Goal: Task Accomplishment & Management: Use online tool/utility

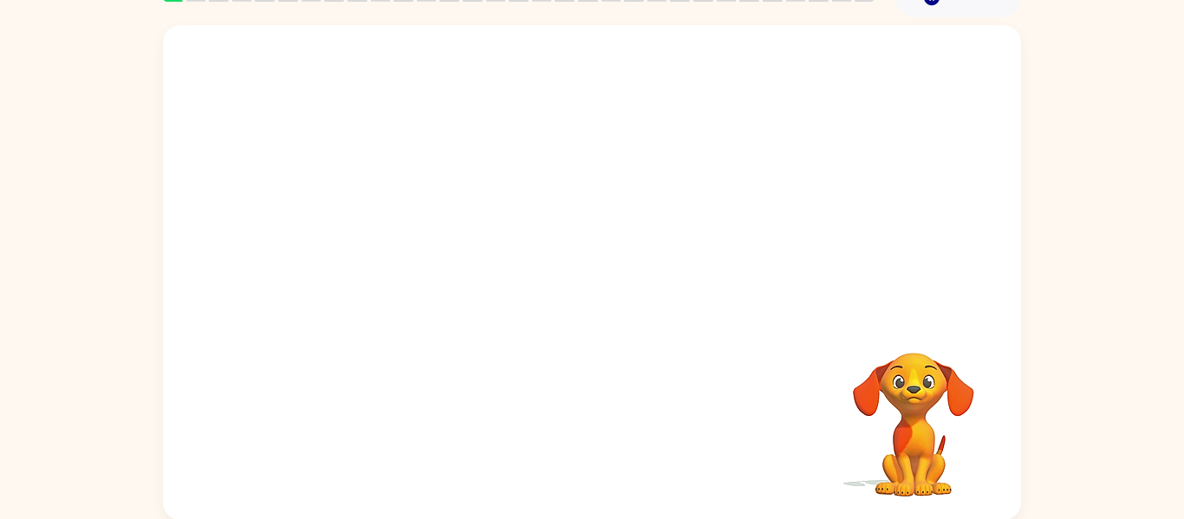
scroll to position [87, 0]
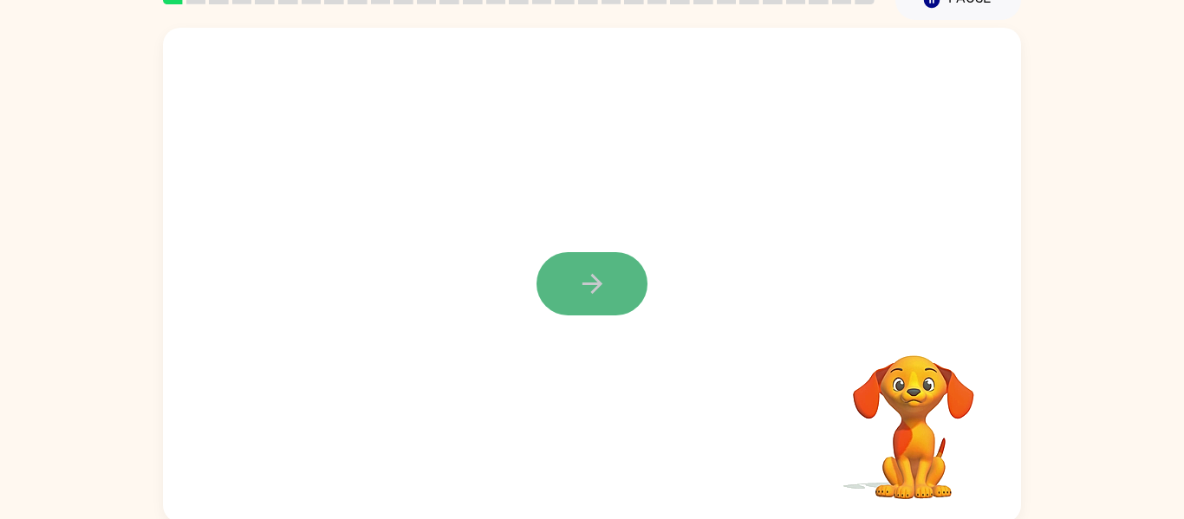
click at [550, 268] on button "button" at bounding box center [591, 283] width 111 height 63
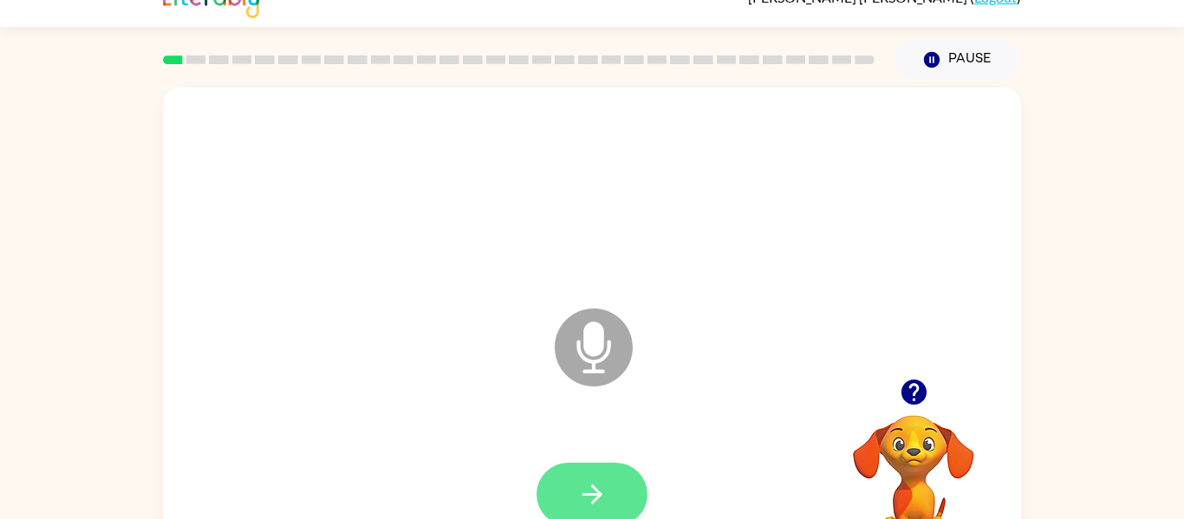
click at [595, 495] on icon "button" at bounding box center [591, 494] width 20 height 20
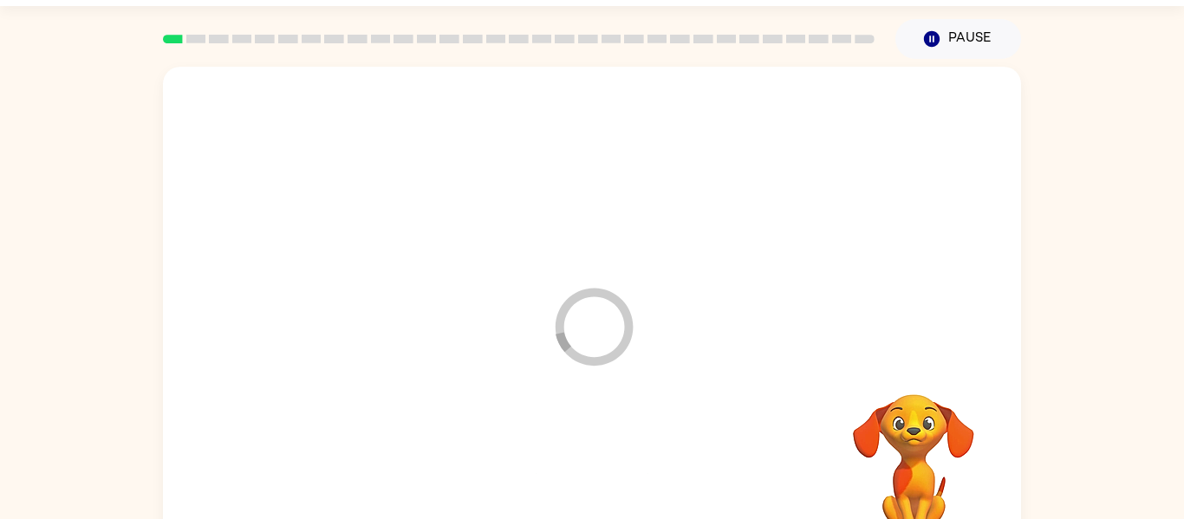
scroll to position [90, 0]
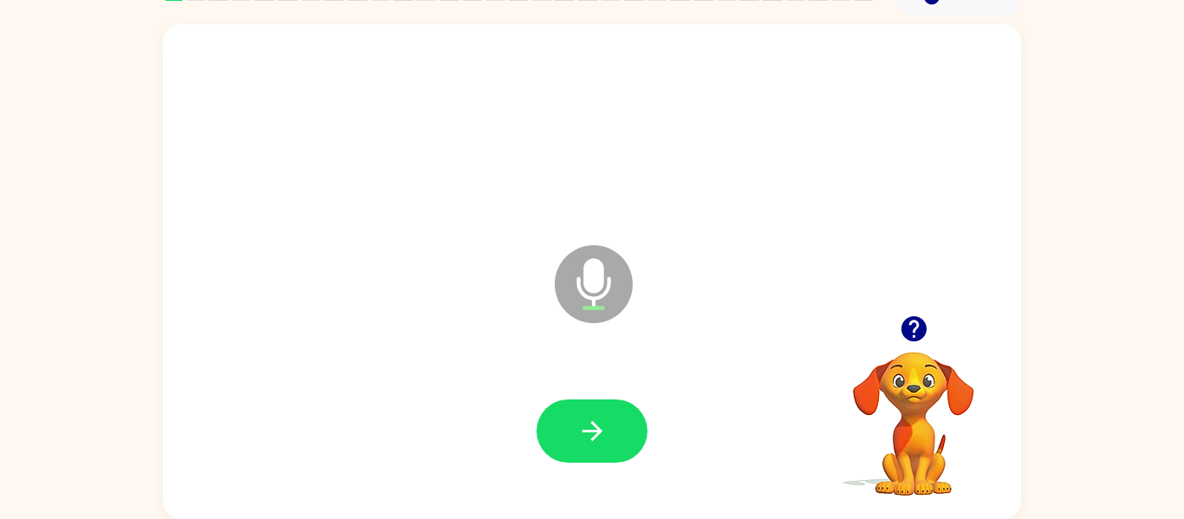
click at [598, 487] on div at bounding box center [591, 431] width 823 height 142
click at [590, 438] on icon "button" at bounding box center [592, 431] width 30 height 30
click at [554, 444] on button "button" at bounding box center [591, 430] width 111 height 63
click at [646, 436] on button "button" at bounding box center [591, 430] width 111 height 63
click at [587, 482] on div at bounding box center [591, 431] width 823 height 142
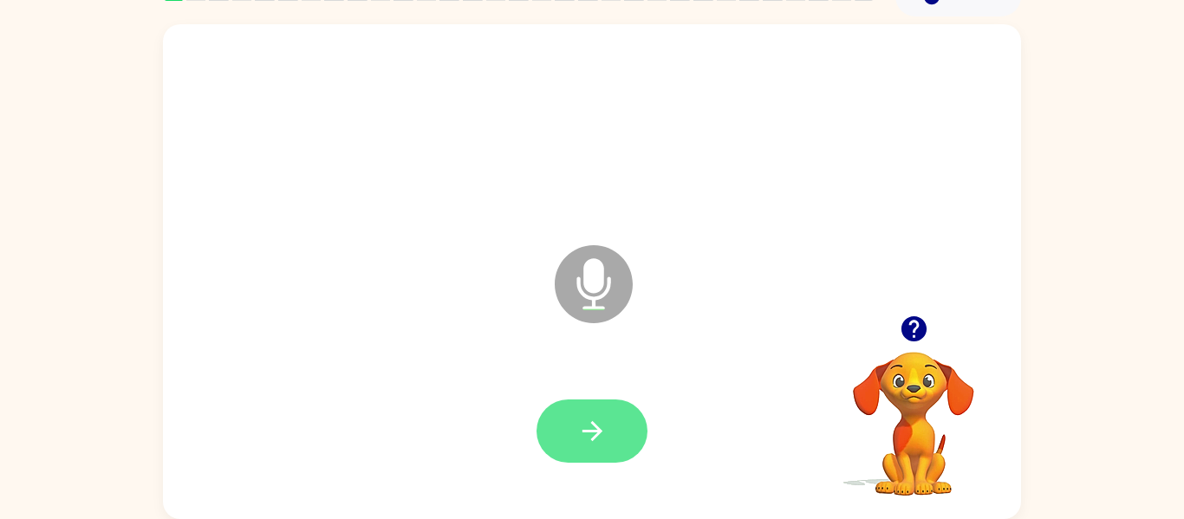
click at [600, 441] on icon "button" at bounding box center [592, 431] width 30 height 30
click at [604, 438] on icon "button" at bounding box center [592, 431] width 30 height 30
click at [601, 444] on icon "button" at bounding box center [592, 431] width 30 height 30
click at [579, 451] on button "button" at bounding box center [591, 430] width 111 height 63
click at [600, 452] on button "button" at bounding box center [591, 430] width 111 height 63
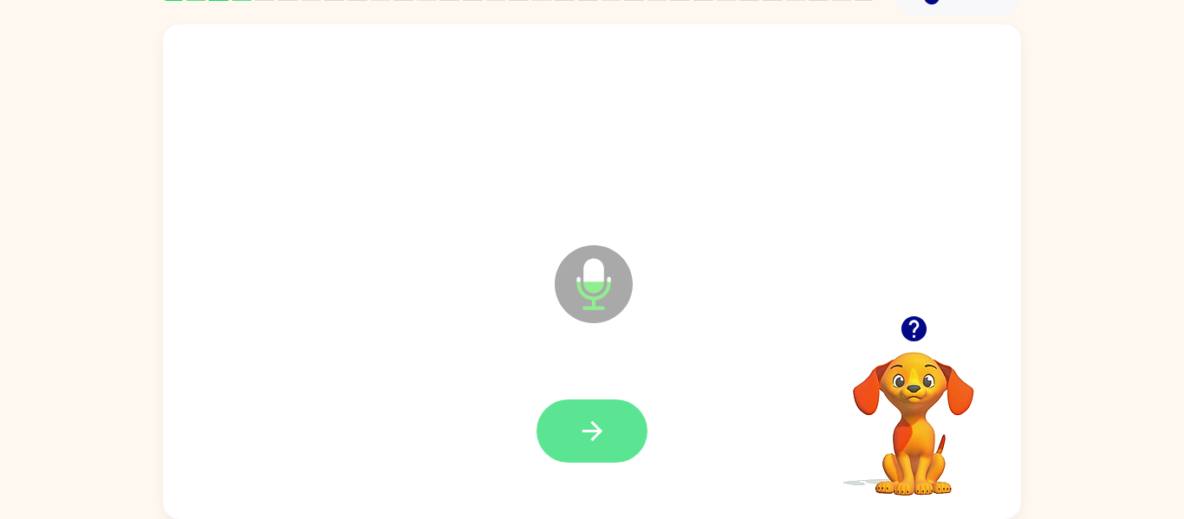
click at [606, 420] on icon "button" at bounding box center [592, 431] width 30 height 30
click at [623, 425] on button "button" at bounding box center [591, 430] width 111 height 63
click at [597, 457] on button "button" at bounding box center [591, 430] width 111 height 63
click at [595, 452] on button "button" at bounding box center [591, 430] width 111 height 63
click at [596, 444] on icon "button" at bounding box center [592, 431] width 30 height 30
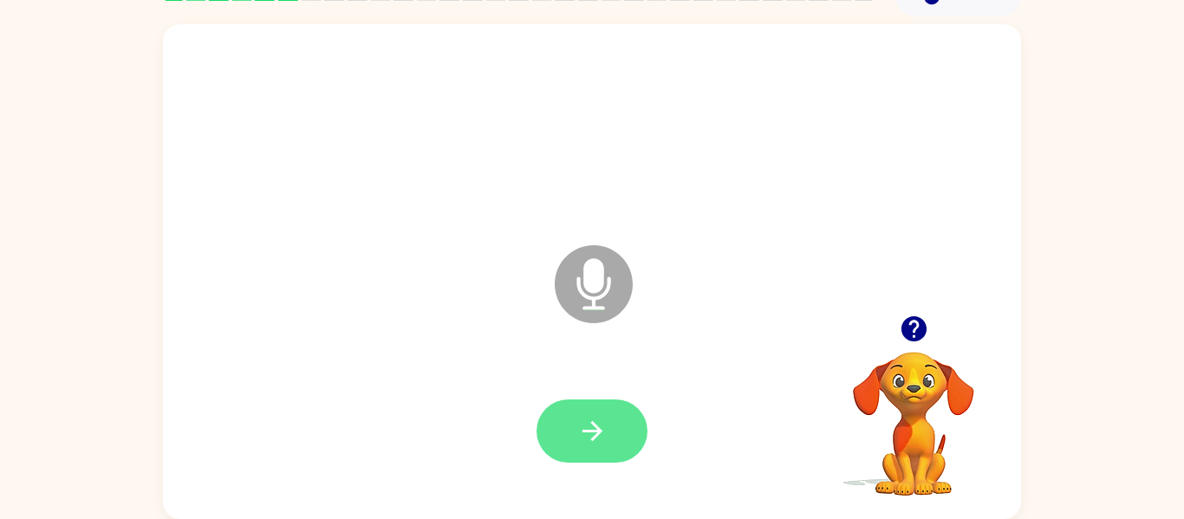
click at [585, 412] on button "button" at bounding box center [591, 430] width 111 height 63
click at [598, 451] on button "button" at bounding box center [591, 430] width 111 height 63
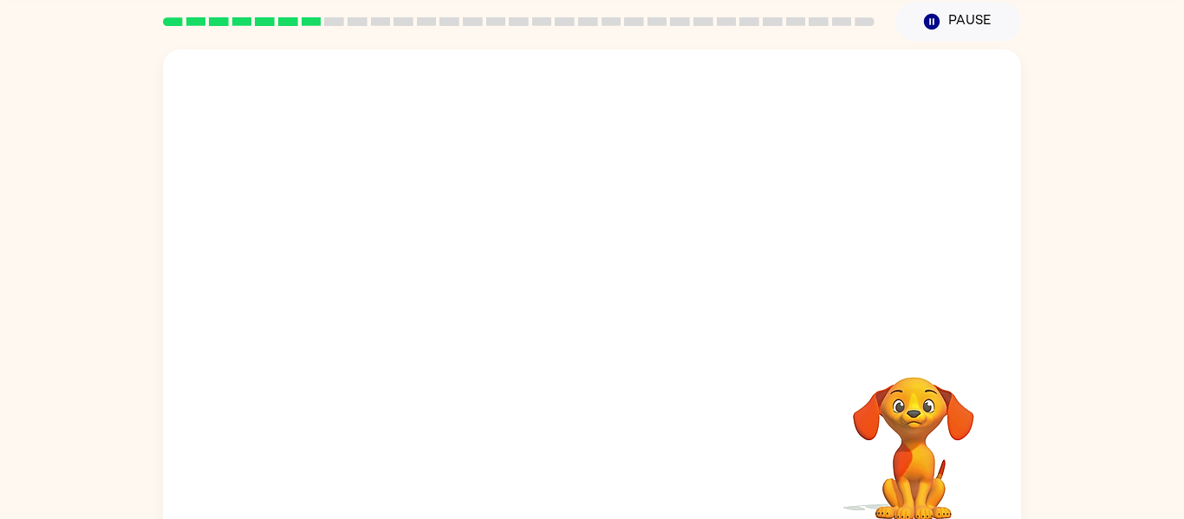
scroll to position [67, 0]
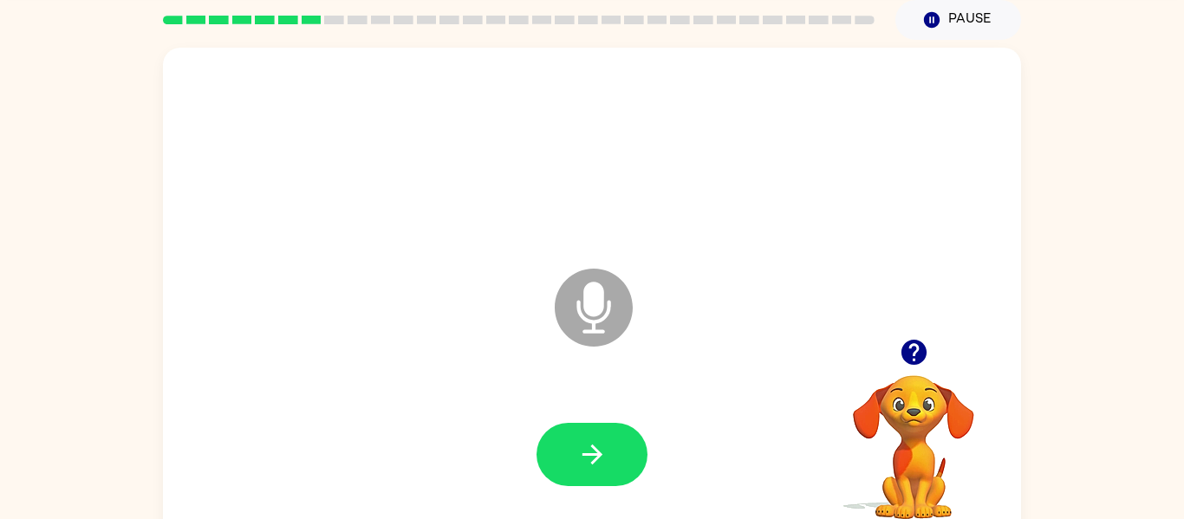
click at [906, 365] on icon "button" at bounding box center [914, 352] width 30 height 30
click at [588, 441] on icon "button" at bounding box center [592, 454] width 30 height 30
click at [908, 375] on video "Your browser must support playing .mp4 files to use Literably. Please try using…" at bounding box center [913, 434] width 173 height 173
click at [902, 359] on icon "button" at bounding box center [914, 352] width 30 height 30
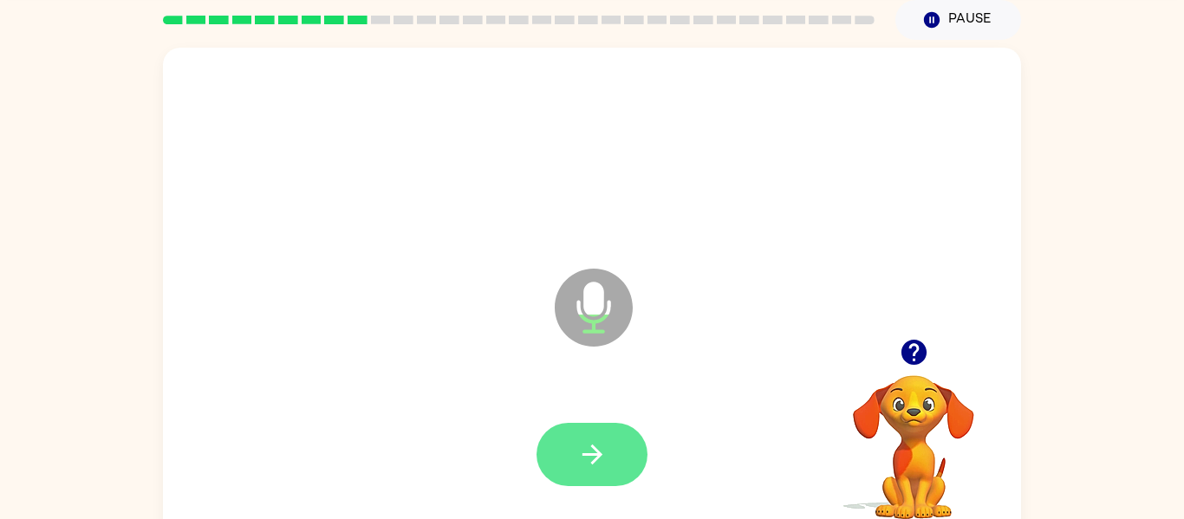
click at [587, 465] on icon "button" at bounding box center [592, 454] width 30 height 30
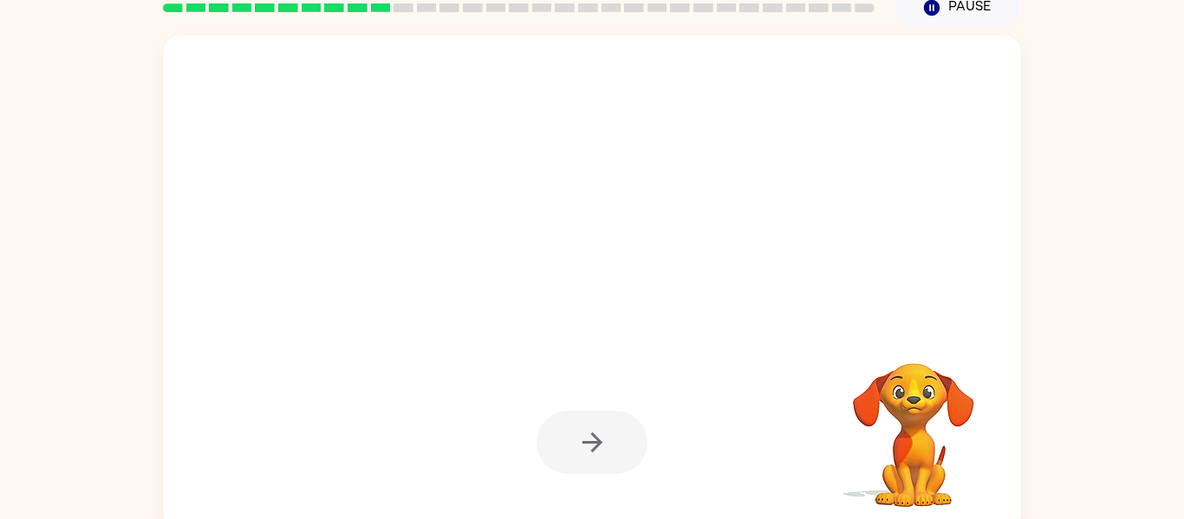
scroll to position [90, 0]
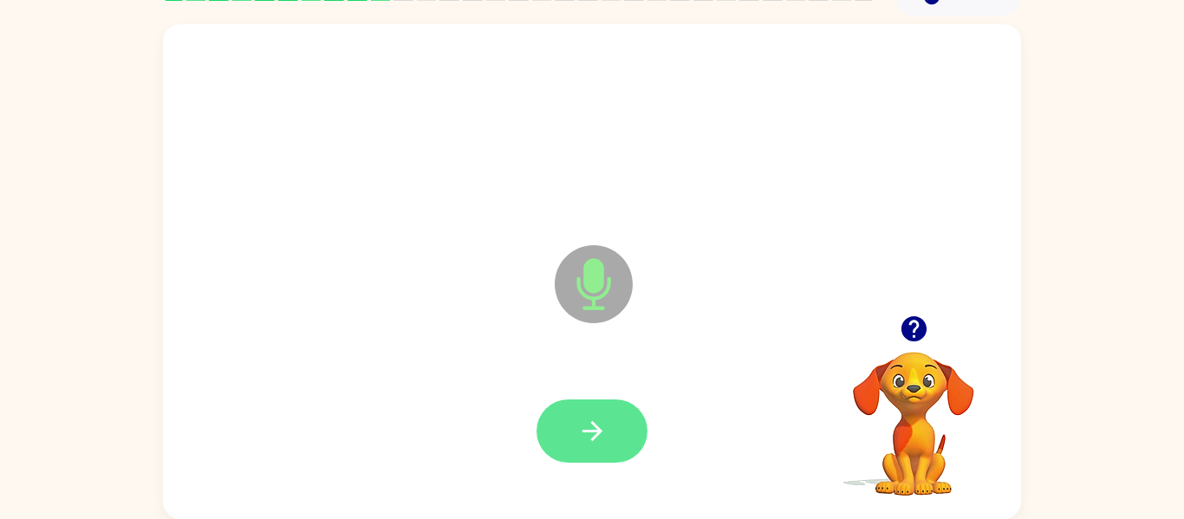
click at [571, 427] on button "button" at bounding box center [591, 430] width 111 height 63
click at [602, 428] on icon "button" at bounding box center [592, 431] width 30 height 30
click at [618, 427] on button "button" at bounding box center [591, 431] width 111 height 63
click at [605, 432] on icon "button" at bounding box center [592, 432] width 30 height 30
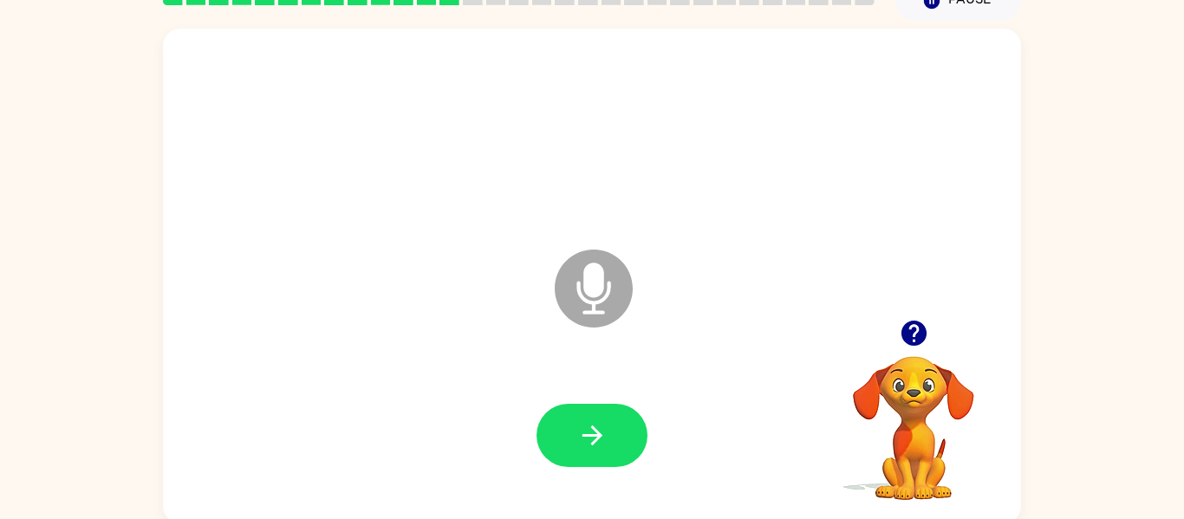
scroll to position [90, 0]
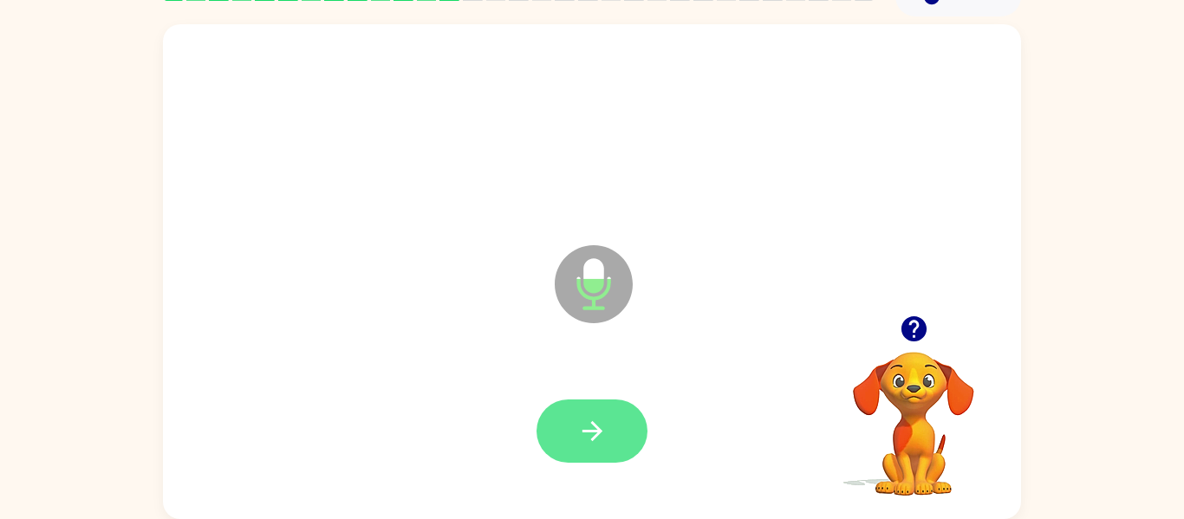
click at [598, 438] on icon "button" at bounding box center [592, 431] width 30 height 30
click at [581, 432] on icon "button" at bounding box center [592, 431] width 30 height 30
click at [607, 451] on button "button" at bounding box center [591, 430] width 111 height 63
click at [558, 435] on button "button" at bounding box center [591, 430] width 111 height 63
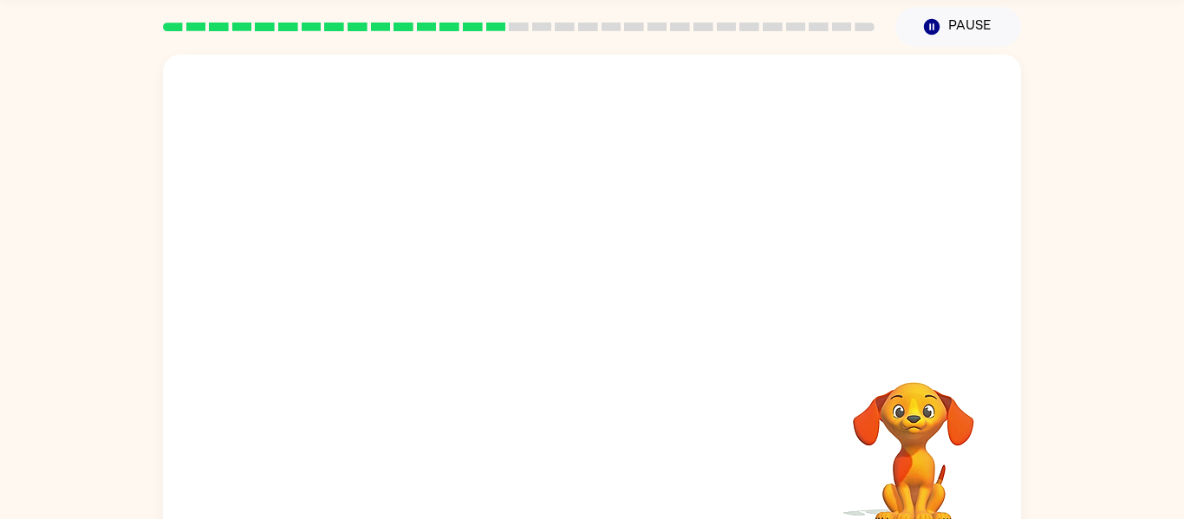
scroll to position [68, 0]
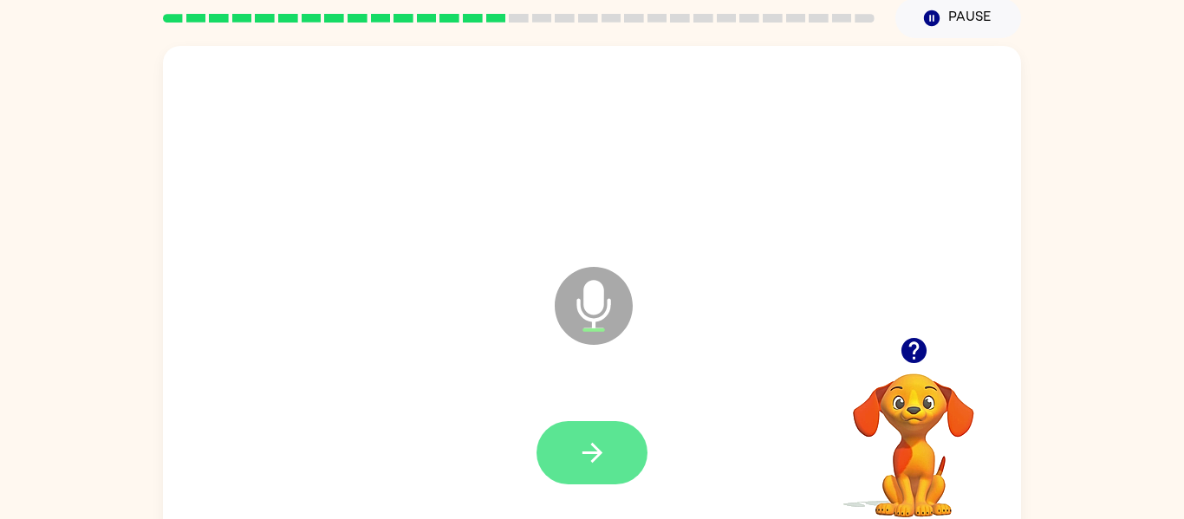
click at [585, 462] on icon "button" at bounding box center [592, 453] width 30 height 30
click at [611, 469] on button "button" at bounding box center [591, 452] width 111 height 63
click at [608, 478] on button "button" at bounding box center [591, 452] width 111 height 63
click at [595, 455] on icon "button" at bounding box center [592, 453] width 30 height 30
click at [584, 474] on button "button" at bounding box center [591, 452] width 111 height 63
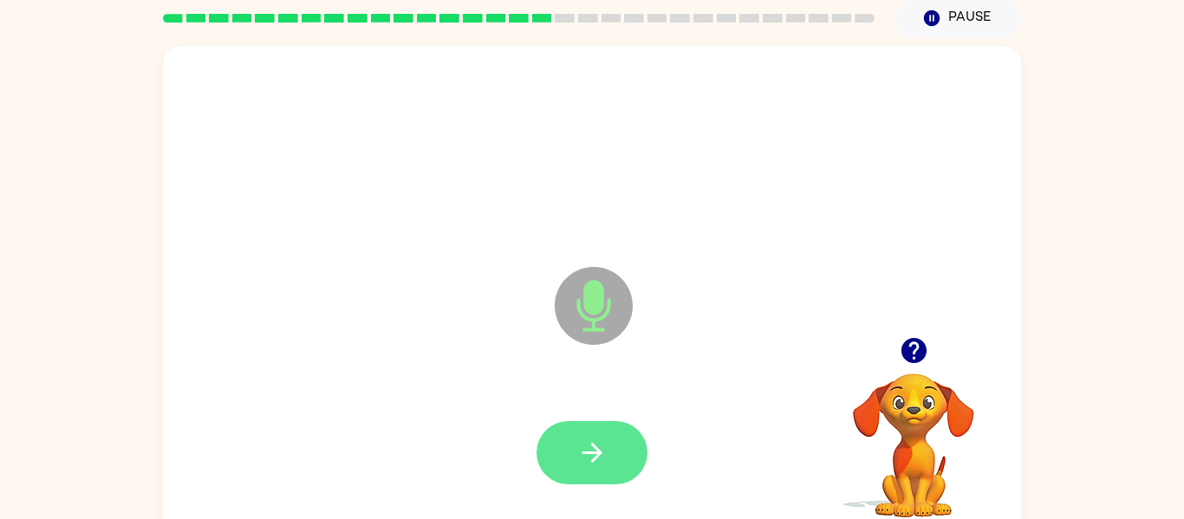
click at [594, 471] on button "button" at bounding box center [591, 452] width 111 height 63
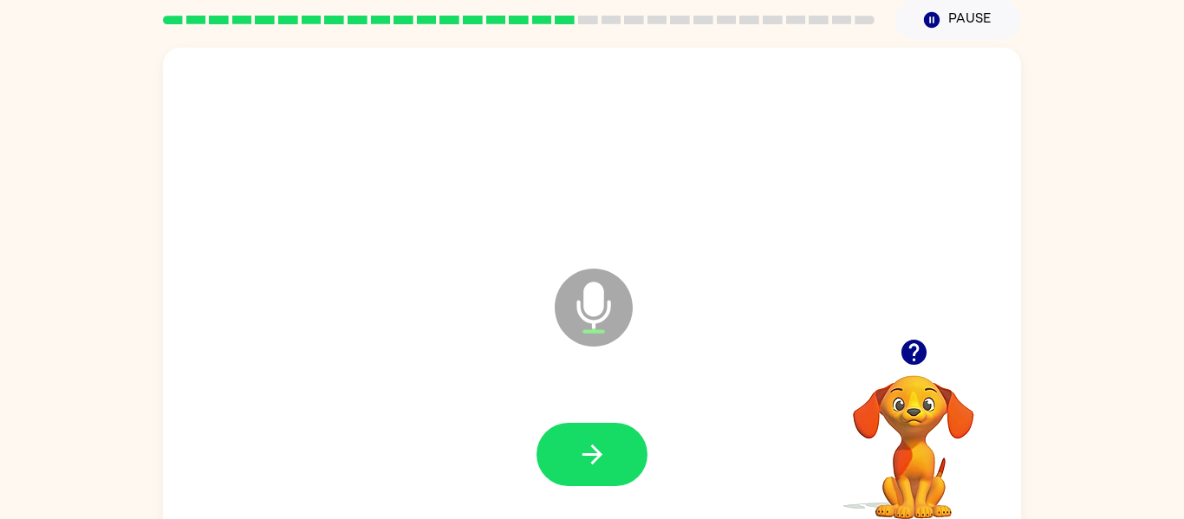
scroll to position [88, 0]
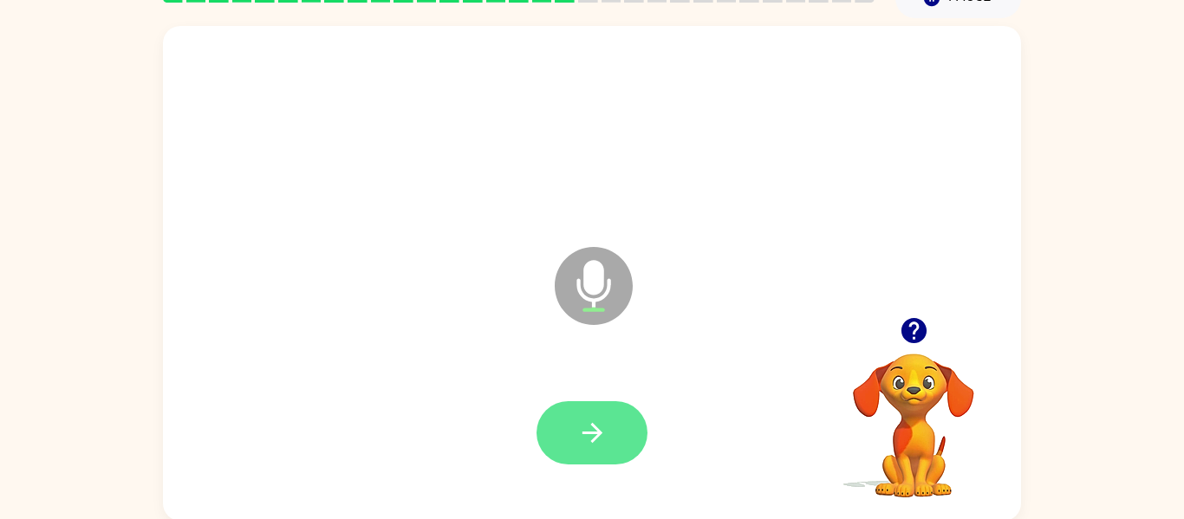
click at [596, 450] on button "button" at bounding box center [591, 432] width 111 height 63
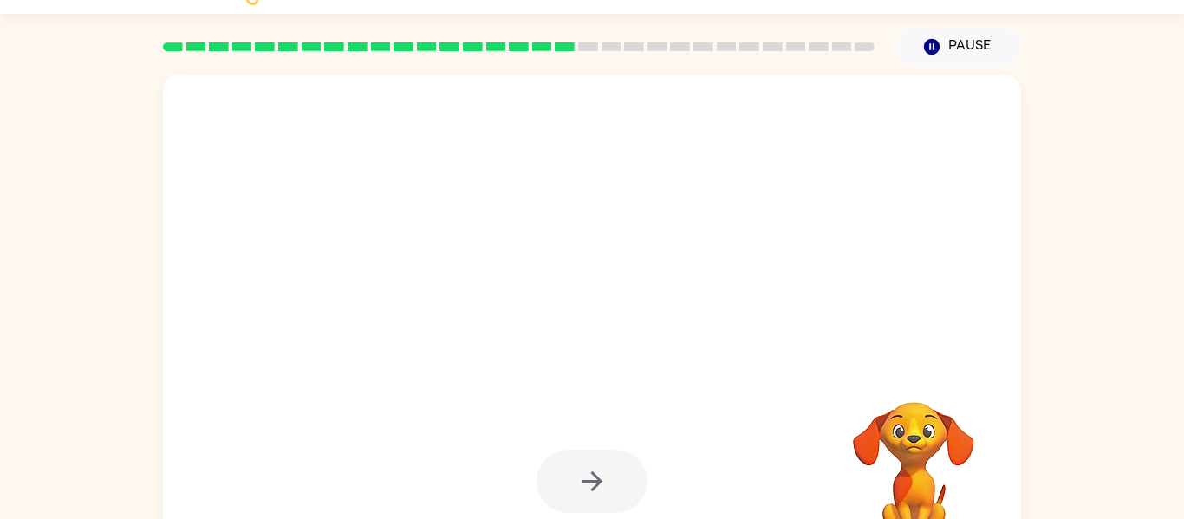
scroll to position [42, 0]
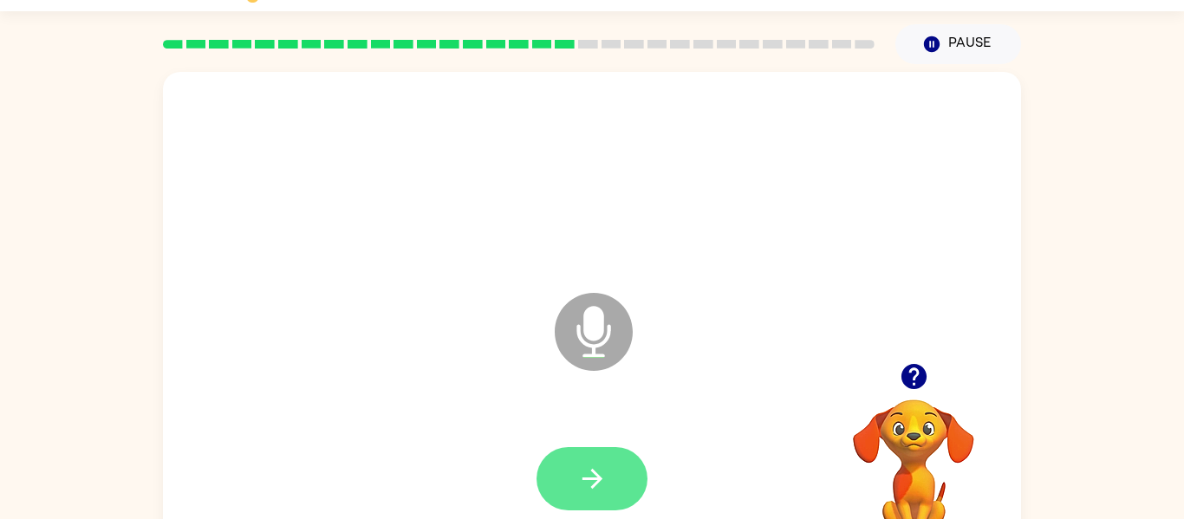
click at [600, 474] on icon "button" at bounding box center [592, 479] width 30 height 30
click at [626, 490] on button "button" at bounding box center [591, 478] width 111 height 63
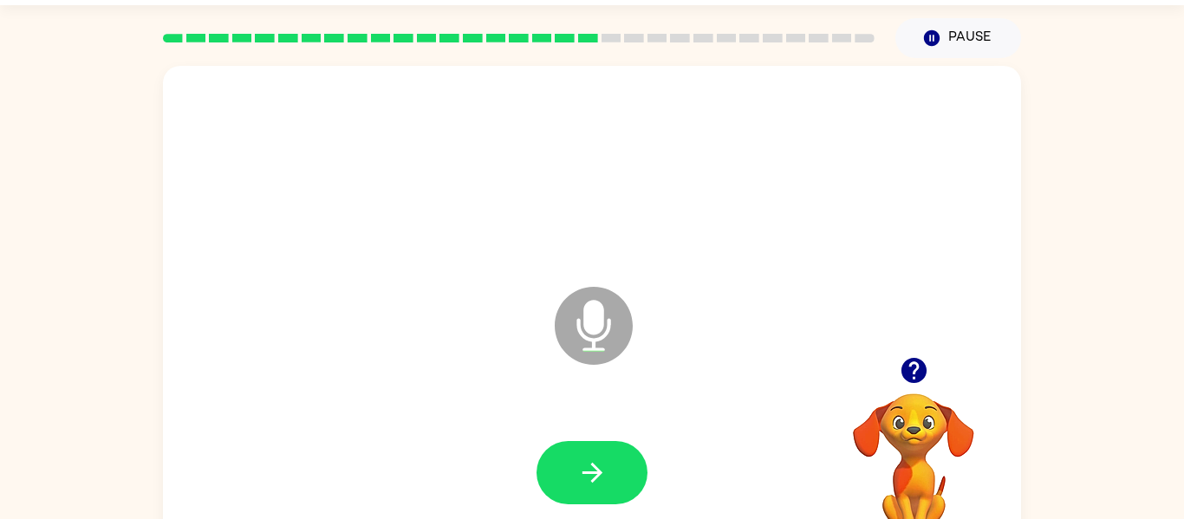
scroll to position [52, 0]
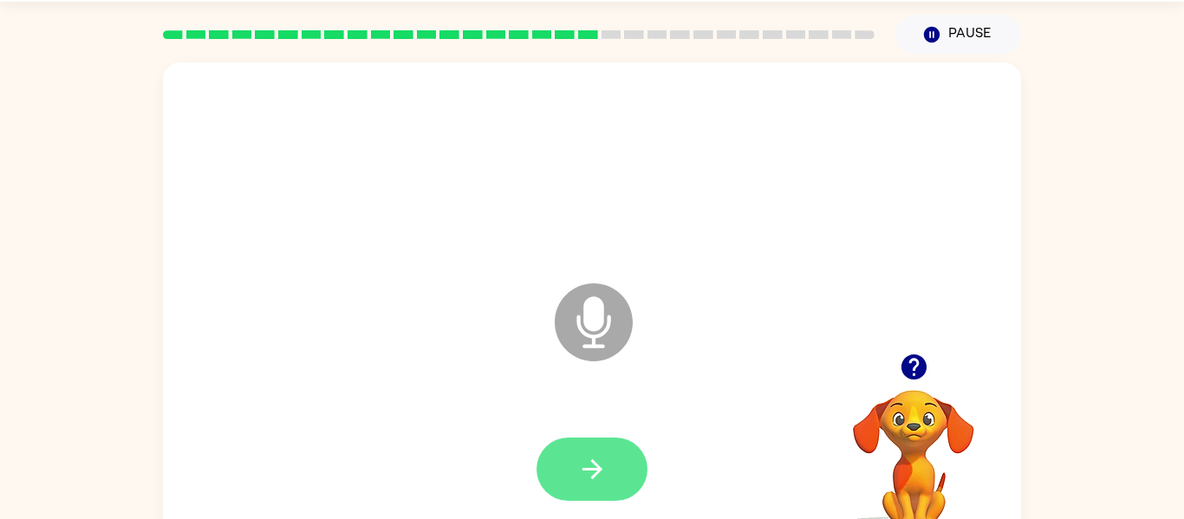
click at [568, 477] on button "button" at bounding box center [591, 469] width 111 height 63
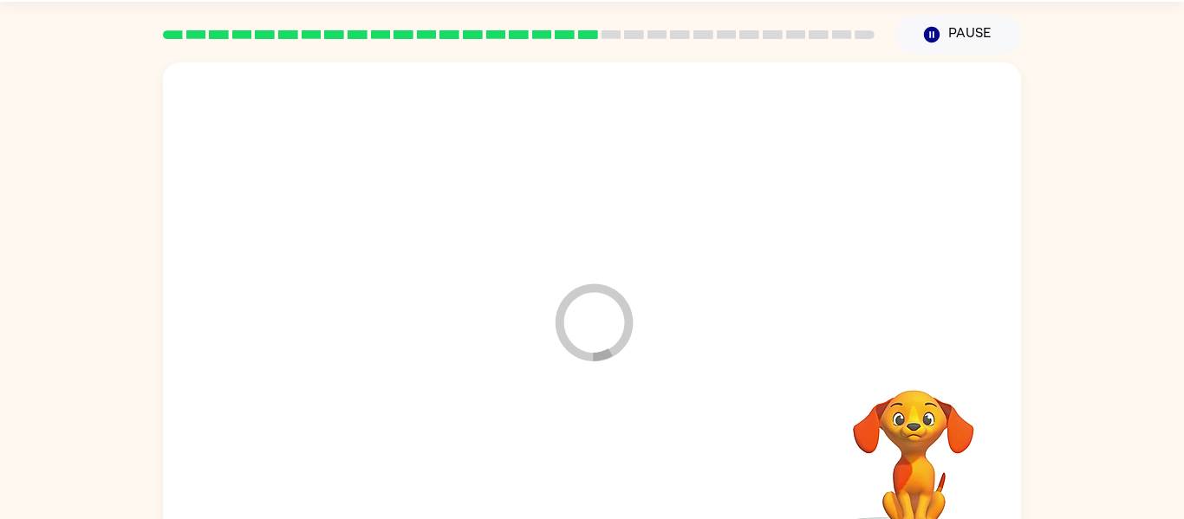
click at [546, 473] on div at bounding box center [591, 470] width 823 height 142
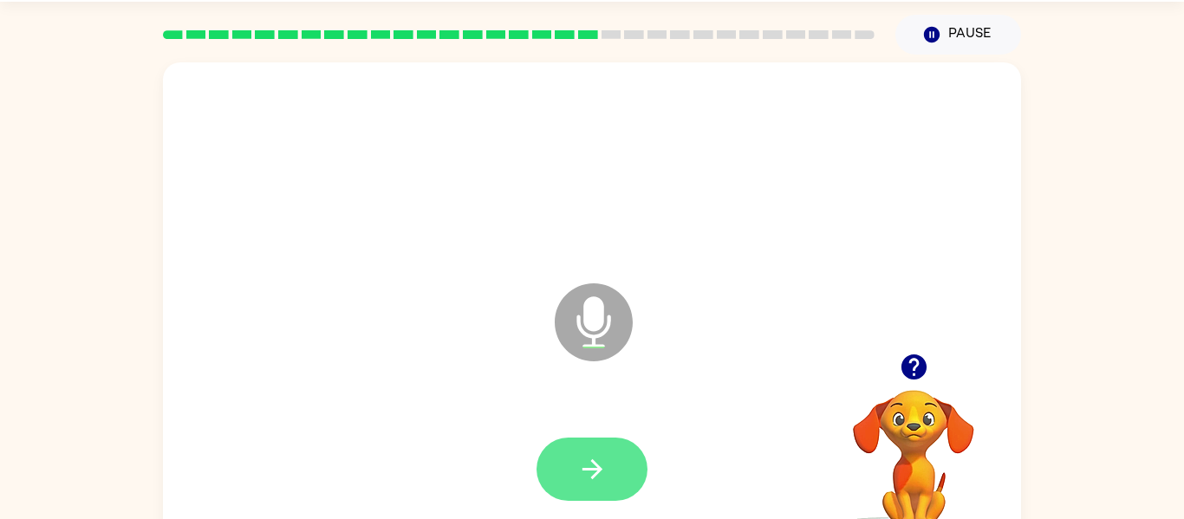
click at [588, 468] on icon "button" at bounding box center [591, 469] width 20 height 20
click at [587, 481] on icon "button" at bounding box center [592, 469] width 30 height 30
click at [621, 451] on button "button" at bounding box center [591, 469] width 111 height 63
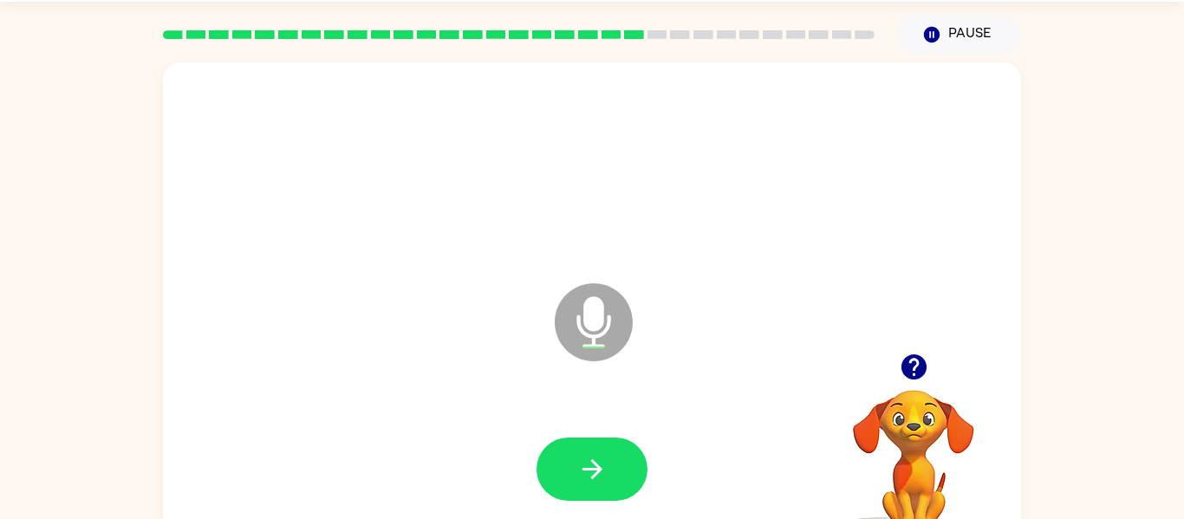
click at [896, 387] on div at bounding box center [913, 367] width 173 height 44
click at [913, 381] on icon "button" at bounding box center [914, 367] width 30 height 30
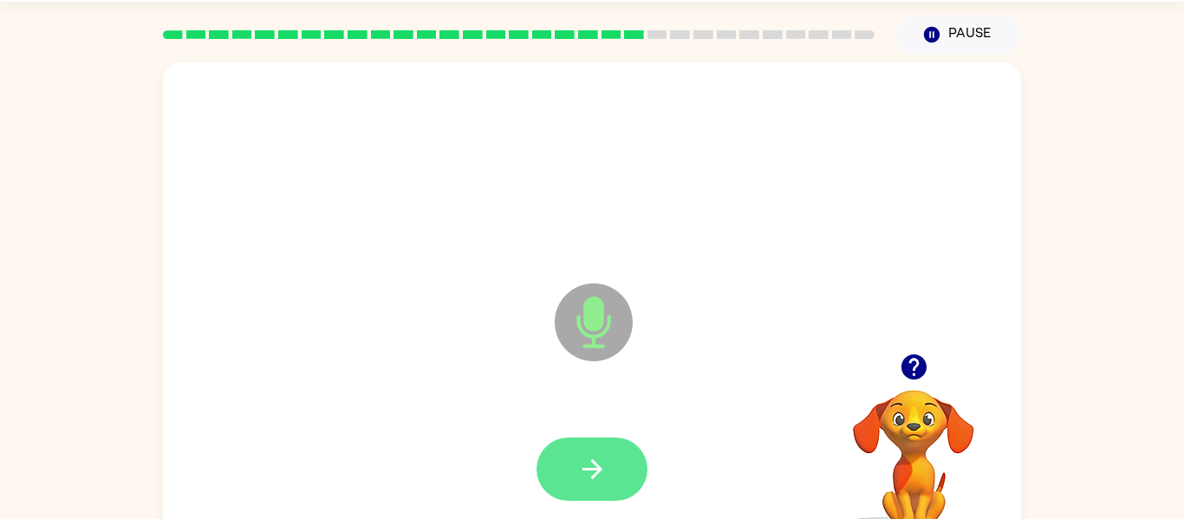
click at [594, 494] on button "button" at bounding box center [591, 469] width 111 height 63
click at [591, 454] on icon "button" at bounding box center [592, 469] width 30 height 30
click at [591, 486] on button "button" at bounding box center [591, 469] width 111 height 63
click at [600, 472] on icon "button" at bounding box center [592, 469] width 30 height 30
click at [582, 460] on icon "button" at bounding box center [592, 469] width 30 height 30
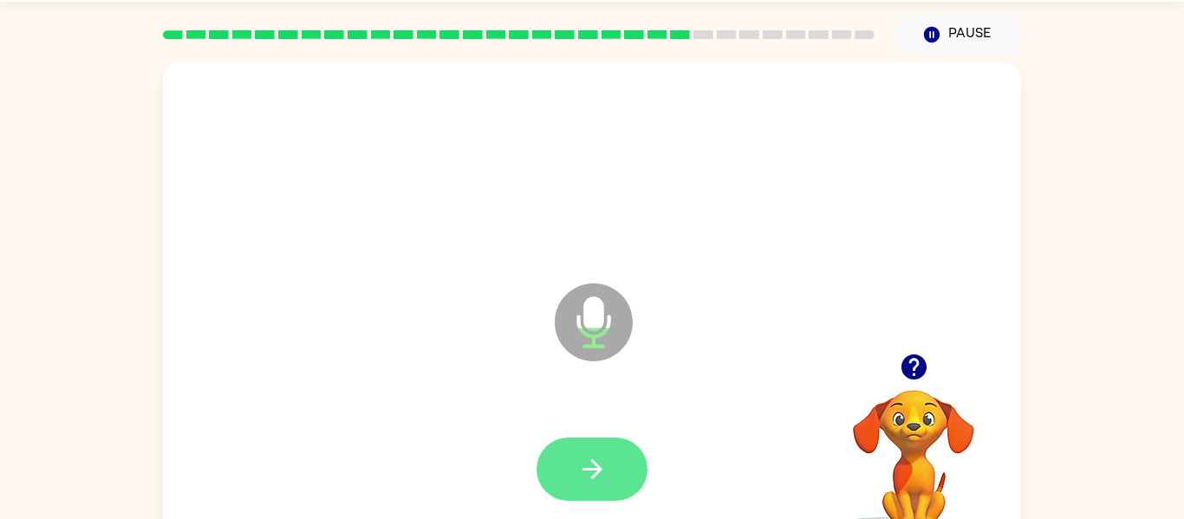
click at [609, 475] on button "button" at bounding box center [591, 469] width 111 height 63
click at [590, 471] on icon "button" at bounding box center [592, 469] width 30 height 30
click at [599, 489] on button "button" at bounding box center [591, 469] width 111 height 63
click at [585, 464] on icon "button" at bounding box center [592, 469] width 30 height 30
click at [594, 441] on button "button" at bounding box center [591, 469] width 111 height 63
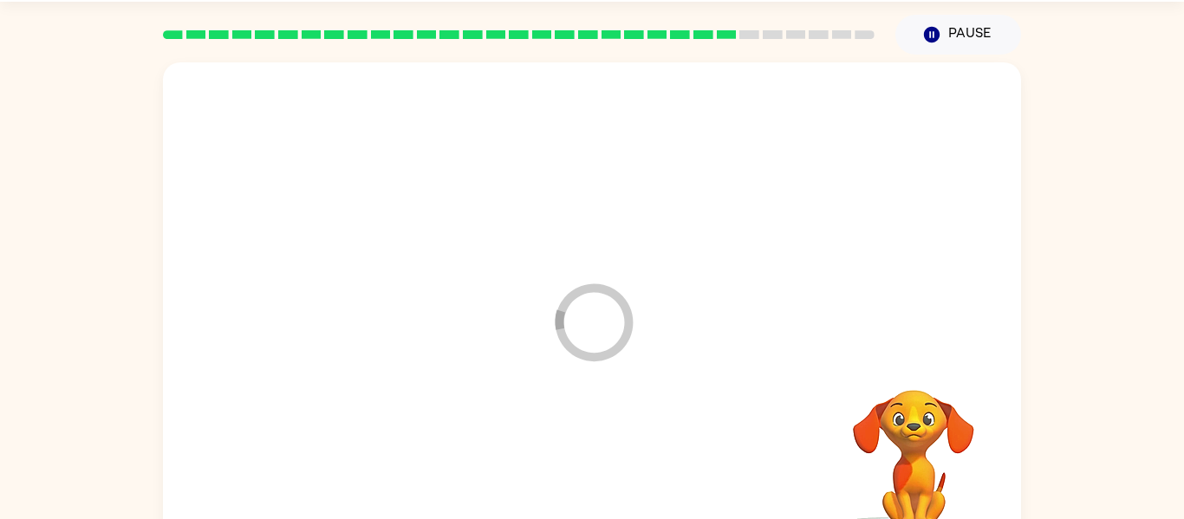
click at [587, 452] on div at bounding box center [591, 470] width 823 height 142
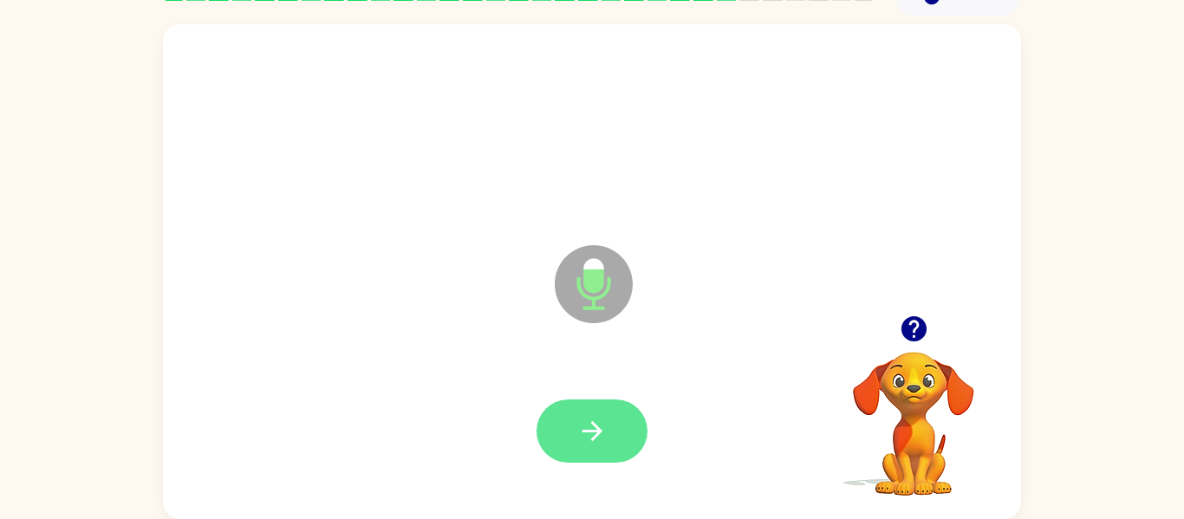
click at [581, 430] on icon "button" at bounding box center [592, 431] width 30 height 30
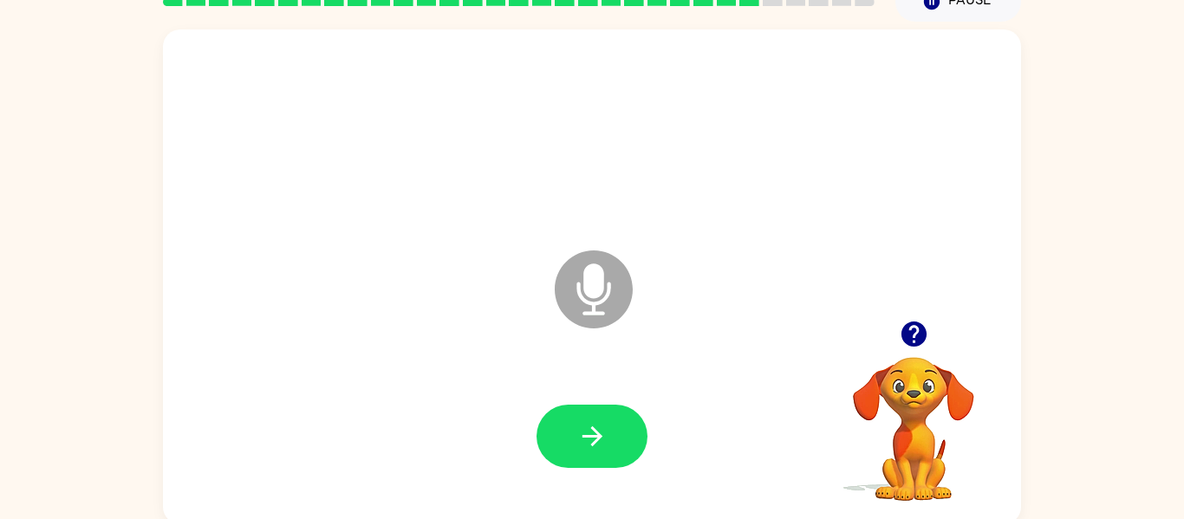
scroll to position [90, 0]
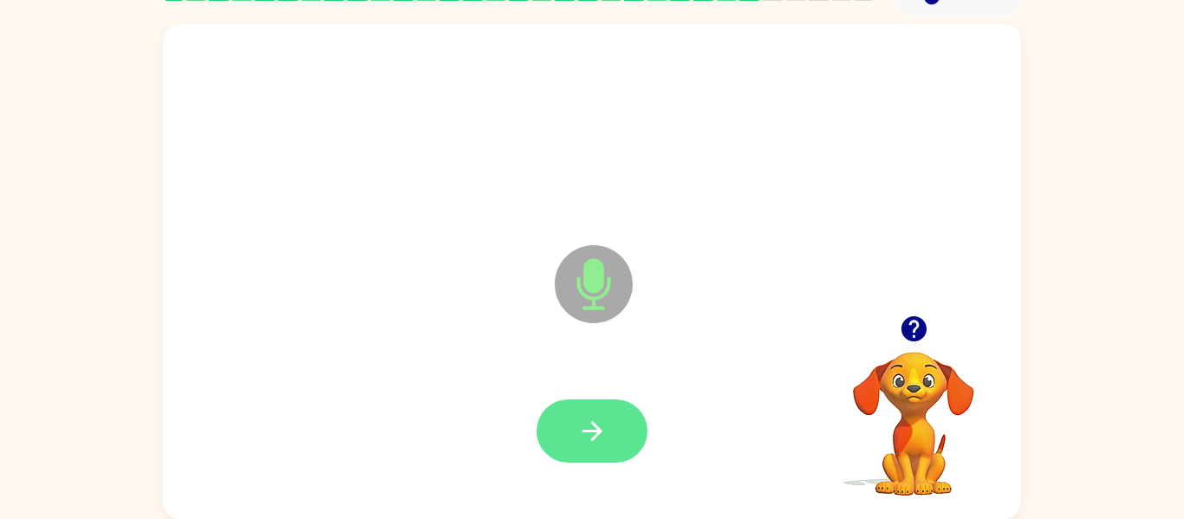
click at [587, 444] on icon "button" at bounding box center [592, 431] width 30 height 30
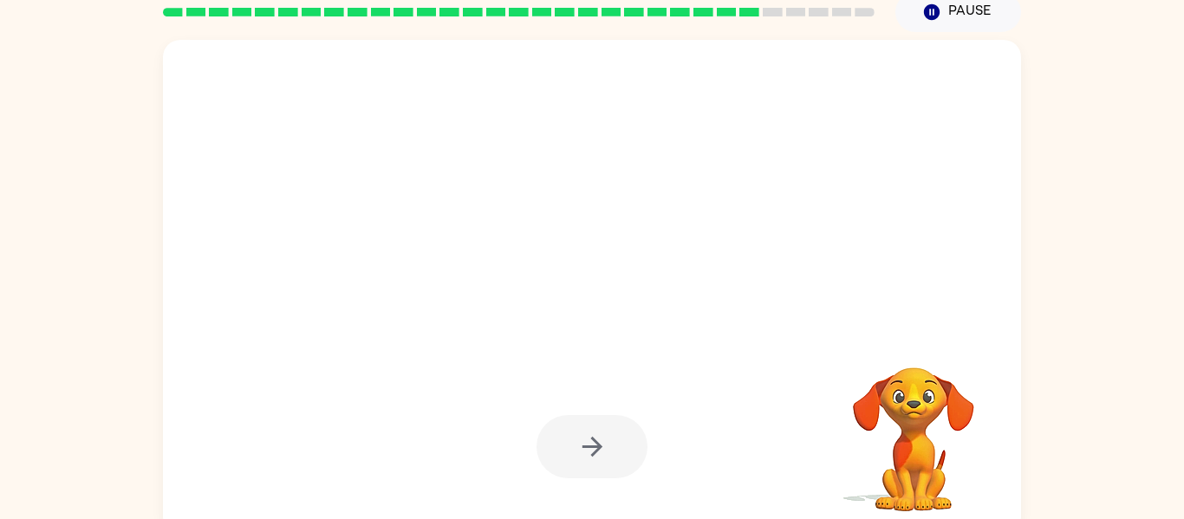
scroll to position [78, 0]
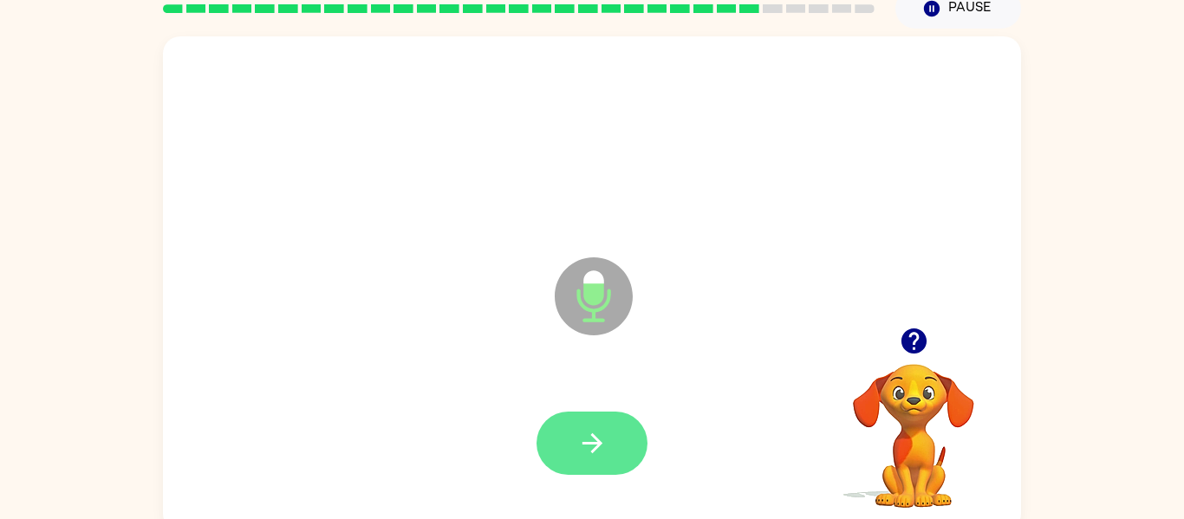
click at [599, 445] on icon "button" at bounding box center [591, 443] width 20 height 20
click at [606, 443] on icon "button" at bounding box center [592, 443] width 30 height 30
click at [594, 453] on icon "button" at bounding box center [592, 443] width 30 height 30
click at [615, 467] on button "button" at bounding box center [591, 443] width 111 height 63
click at [604, 470] on button "button" at bounding box center [591, 443] width 111 height 63
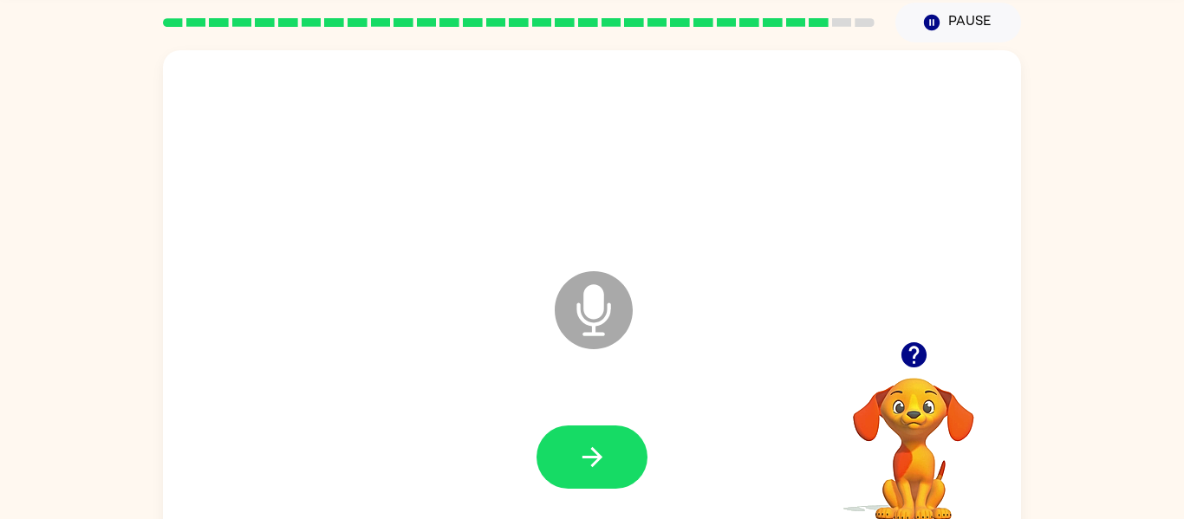
scroll to position [62, 0]
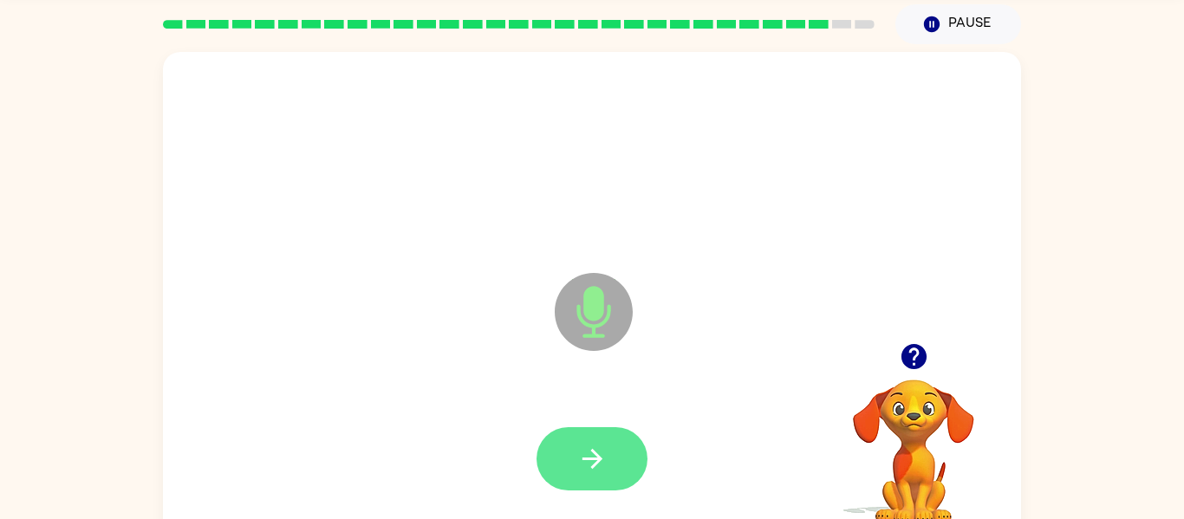
click at [574, 462] on button "button" at bounding box center [591, 458] width 111 height 63
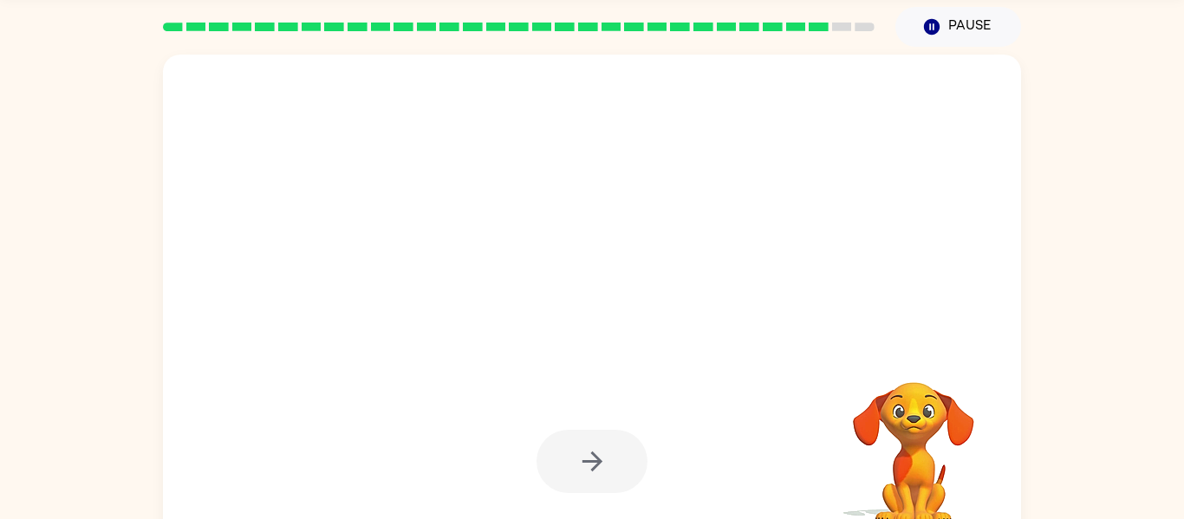
scroll to position [62, 0]
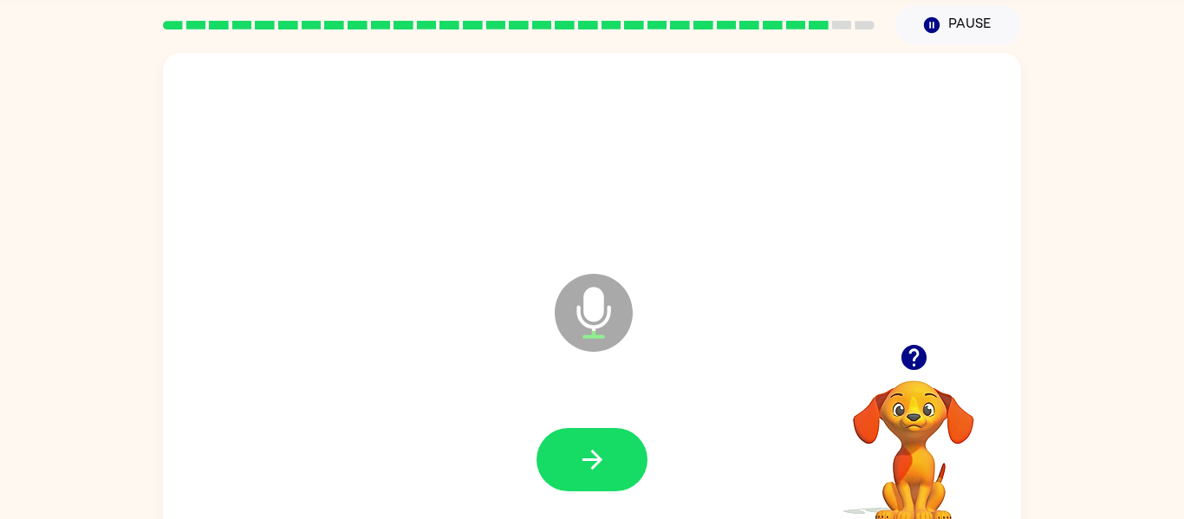
click at [614, 510] on div at bounding box center [591, 460] width 823 height 142
click at [592, 482] on button "button" at bounding box center [591, 459] width 111 height 63
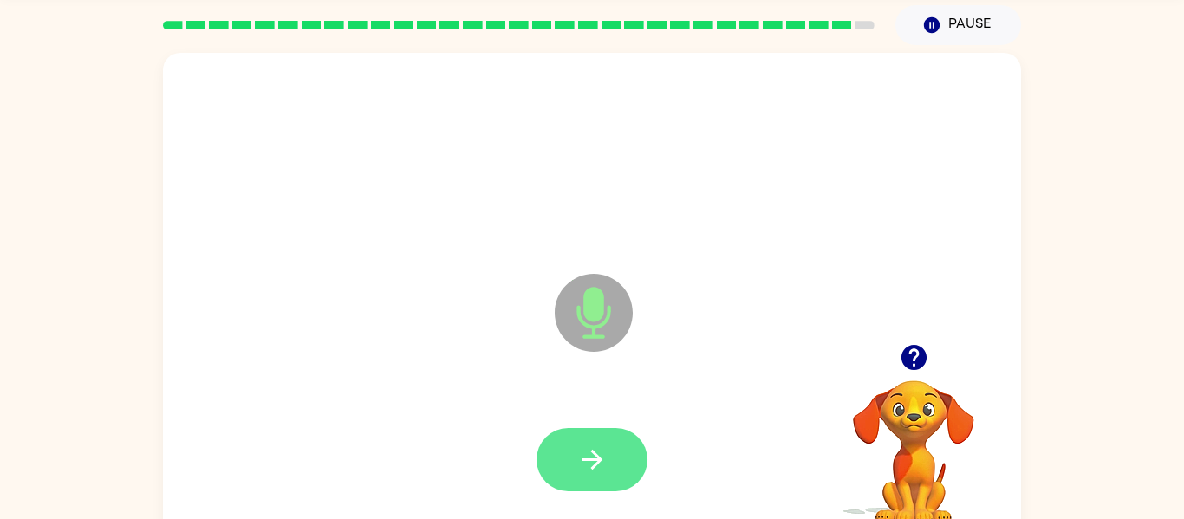
click at [585, 446] on icon "button" at bounding box center [592, 459] width 30 height 30
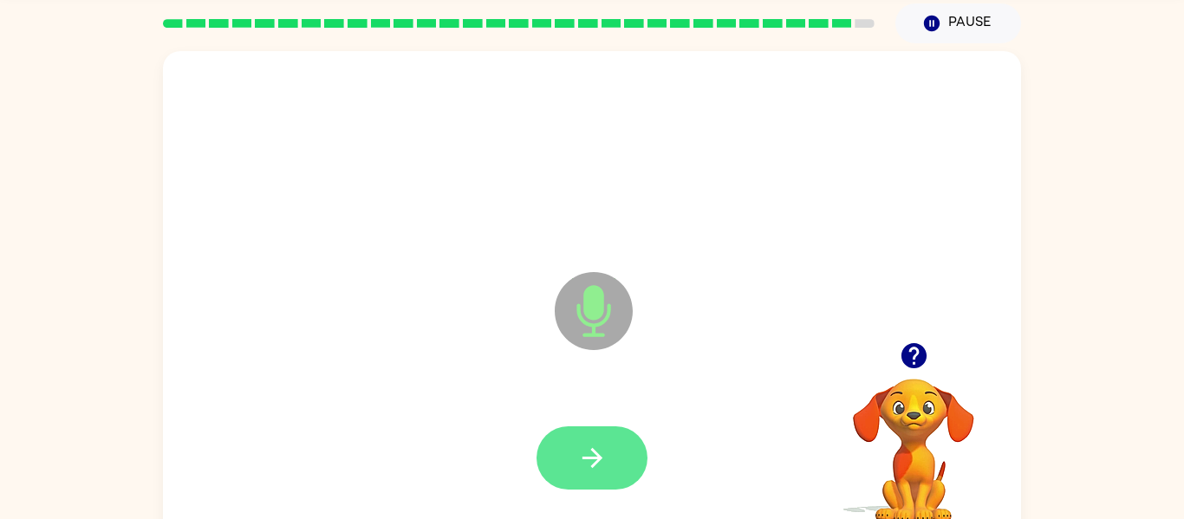
click at [614, 457] on button "button" at bounding box center [591, 457] width 111 height 63
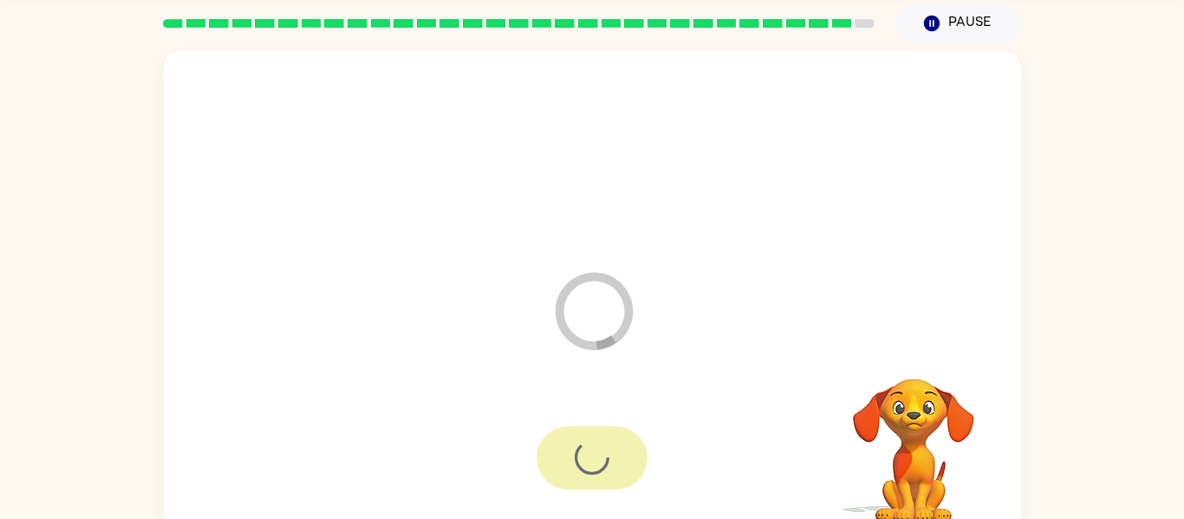
scroll to position [48, 0]
